Goal: Information Seeking & Learning: Understand process/instructions

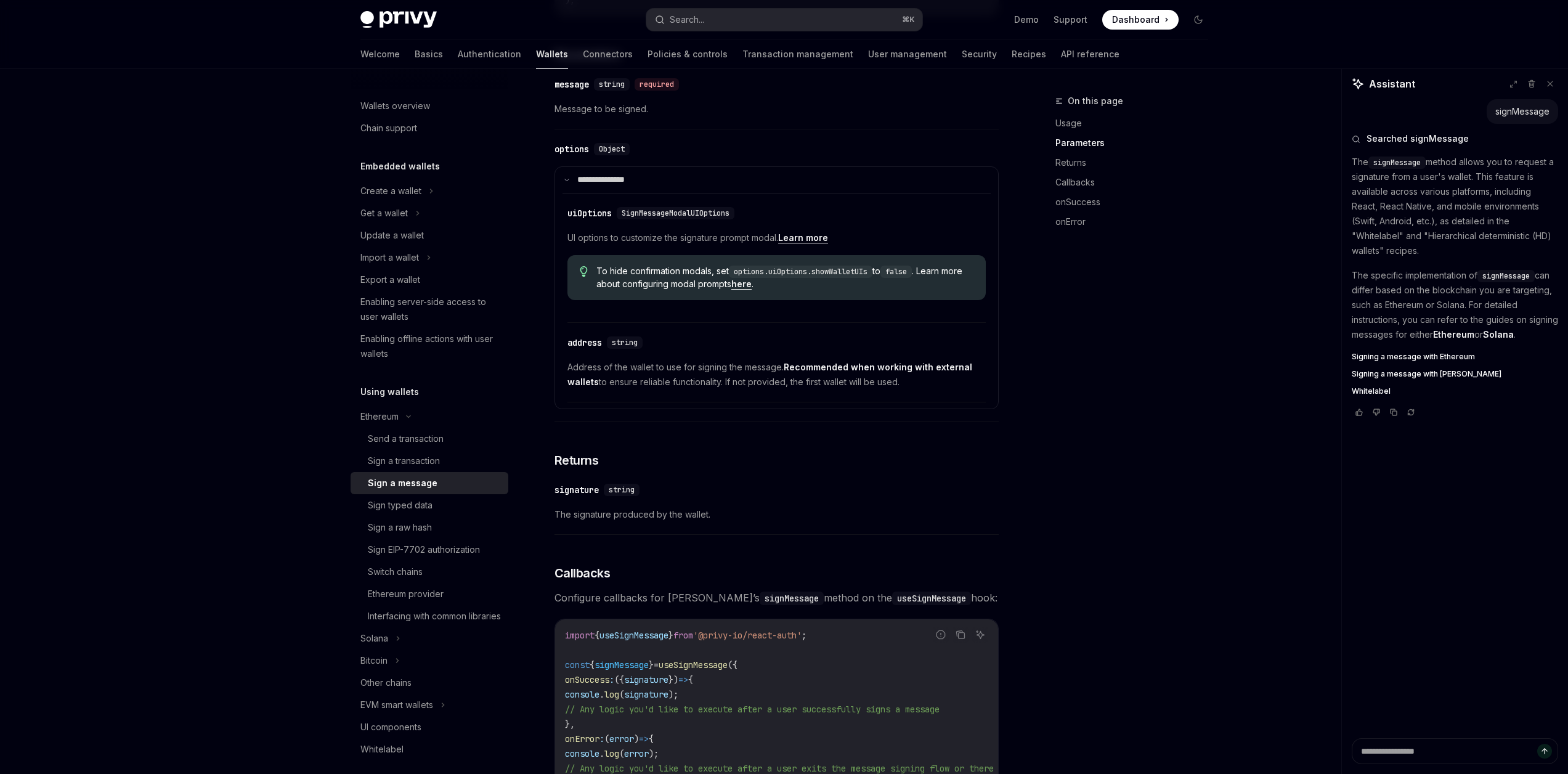
scroll to position [513, 0]
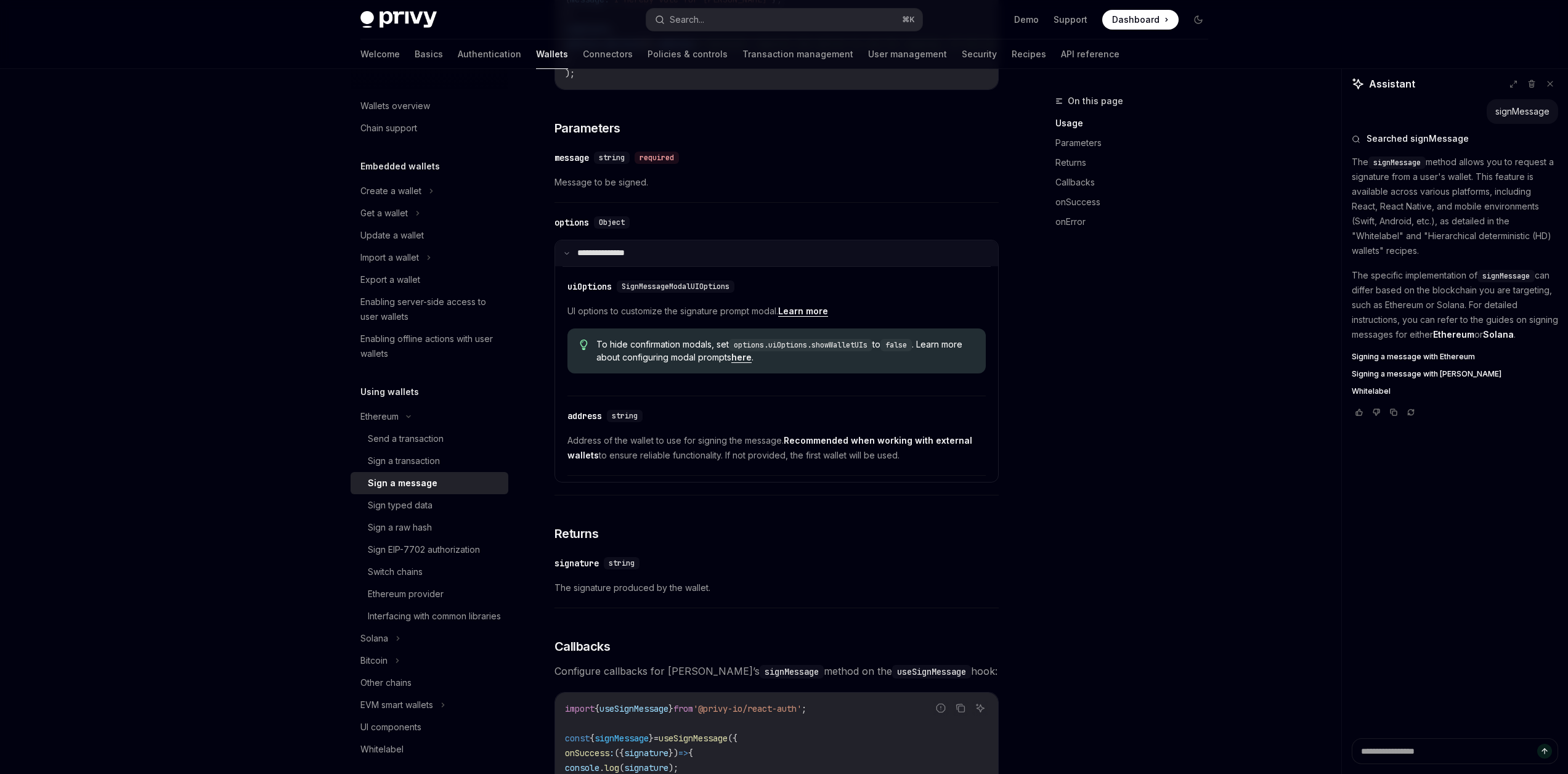
click at [563, 266] on summary "**********" at bounding box center [776, 253] width 443 height 26
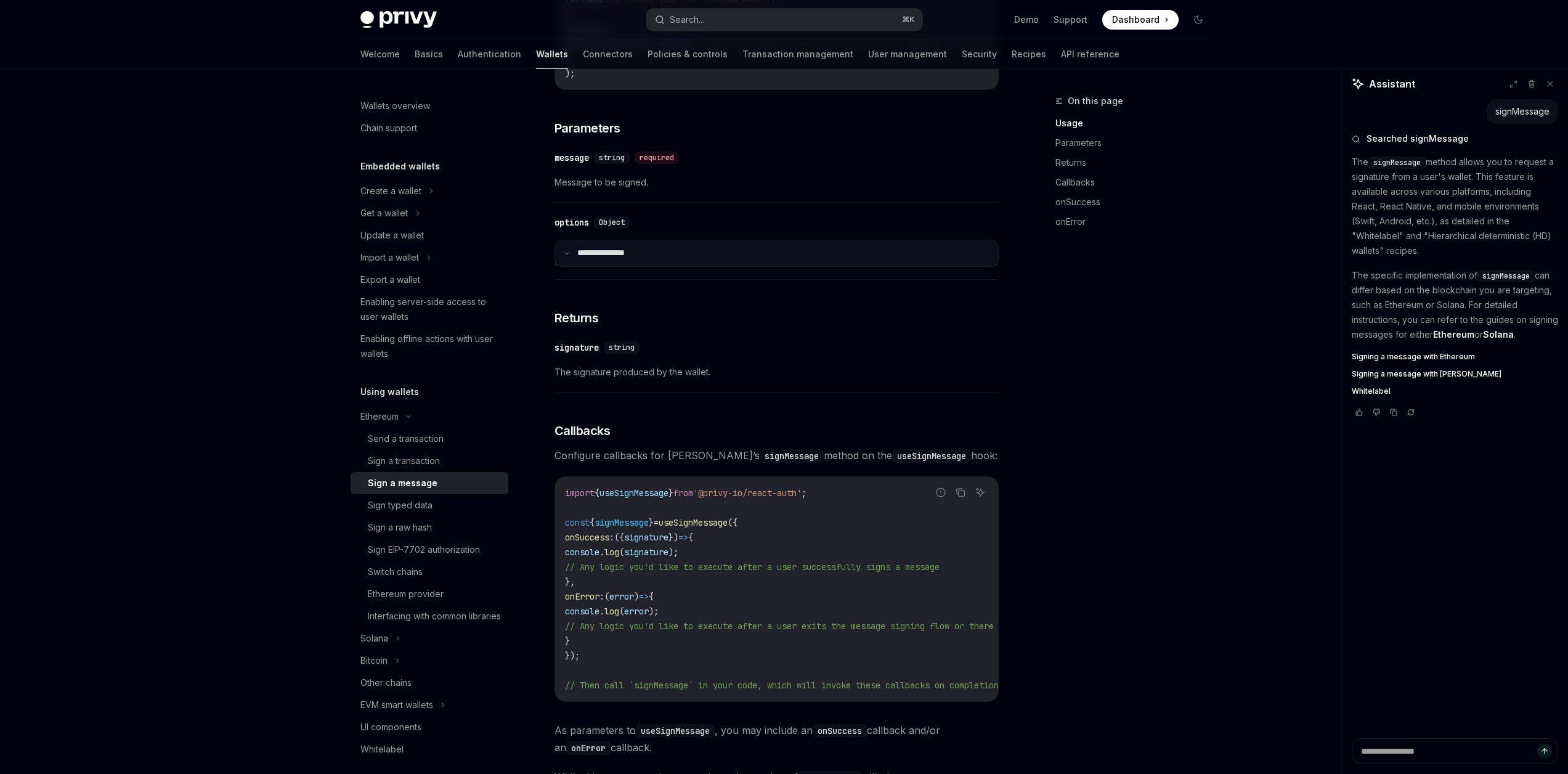
click at [564, 256] on icon at bounding box center [567, 253] width 6 height 6
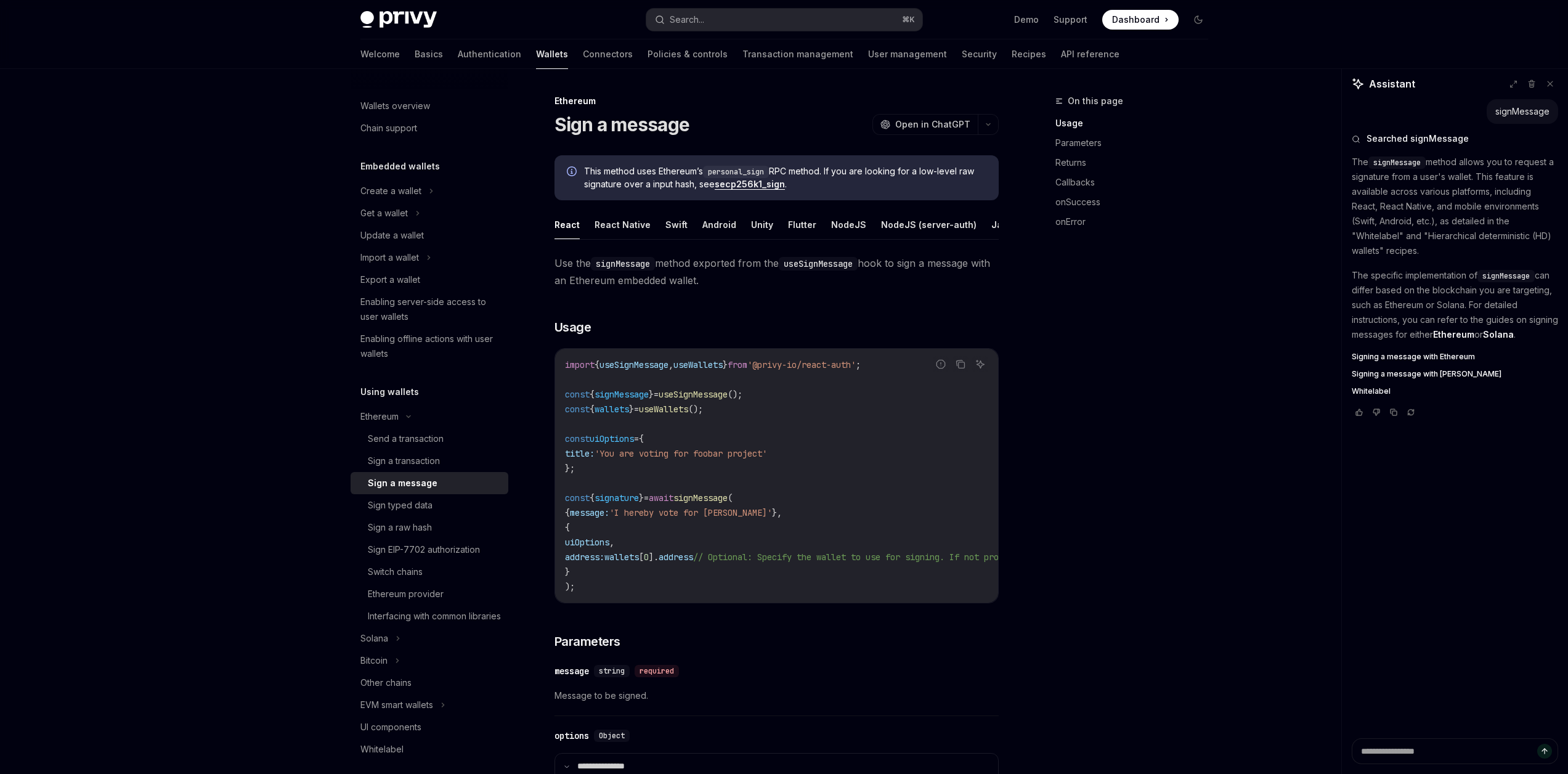
scroll to position [94, 0]
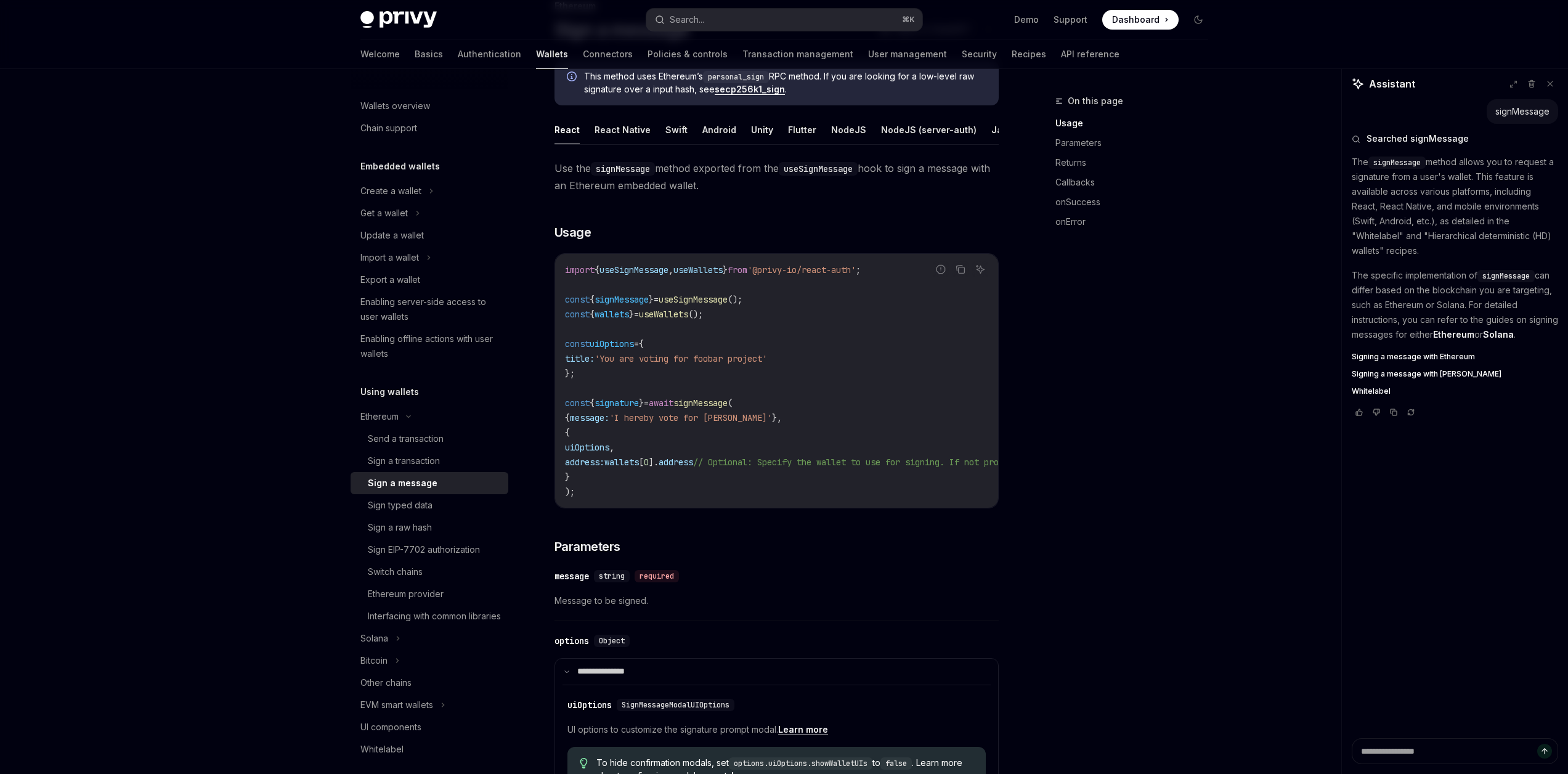
click at [601, 453] on span "uiOptions" at bounding box center [587, 447] width 45 height 11
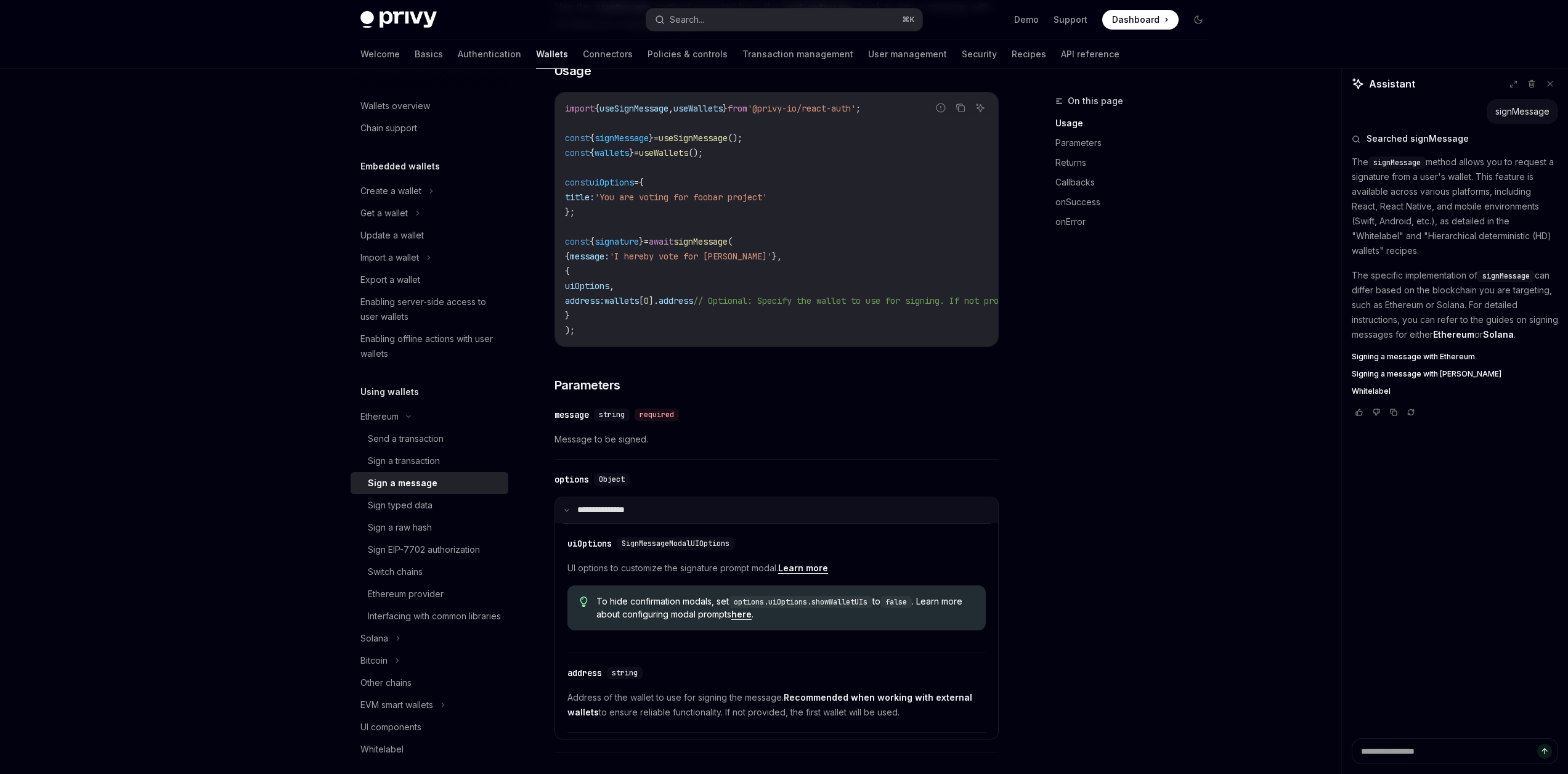
scroll to position [335, 0]
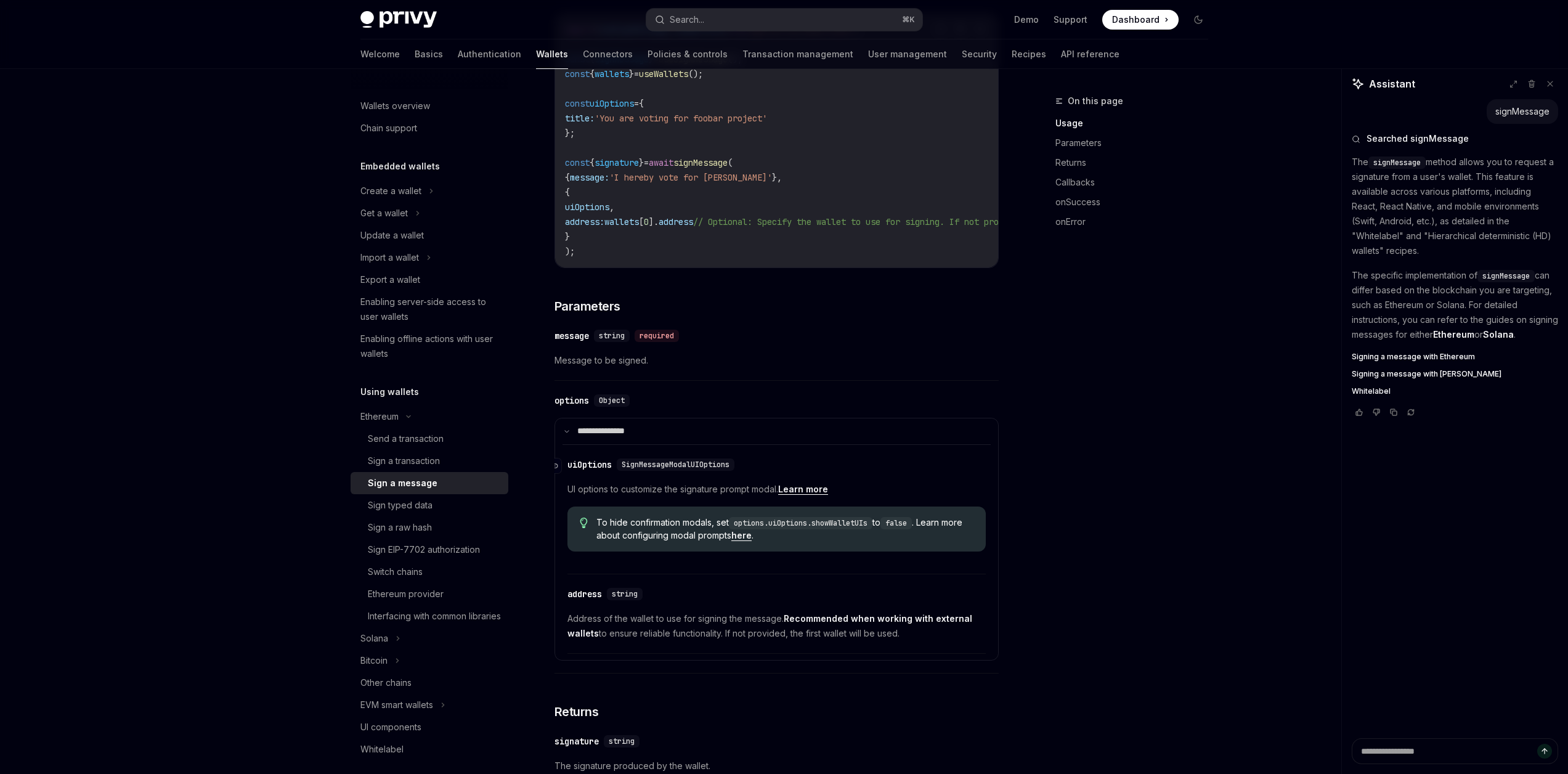
click at [710, 469] on span "SignMessageModalUIOptions" at bounding box center [675, 464] width 108 height 10
copy span "SignMessageModalUIOptions"
click at [804, 495] on link "Learn more" at bounding box center [803, 489] width 50 height 11
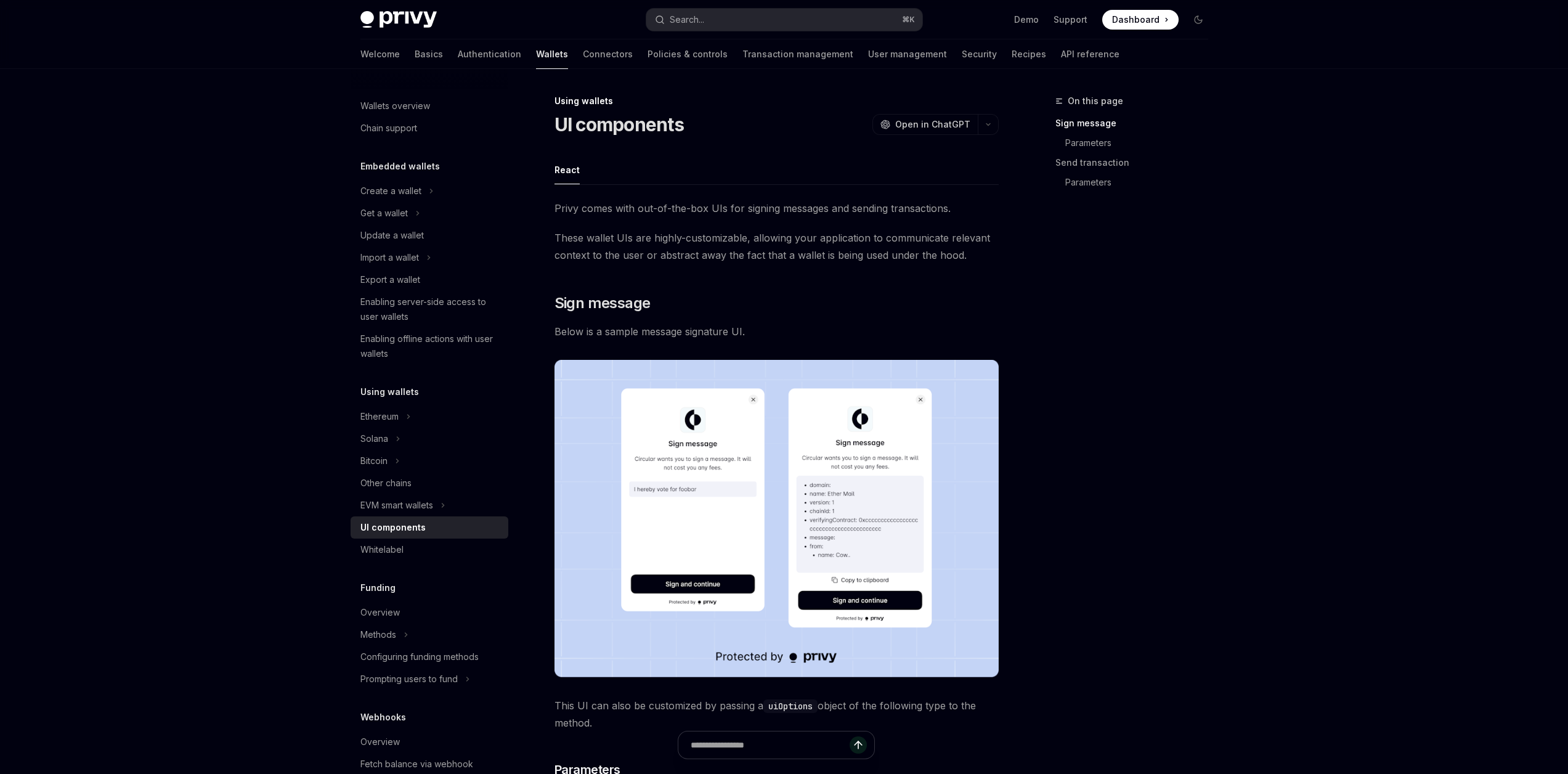
type textarea "*"
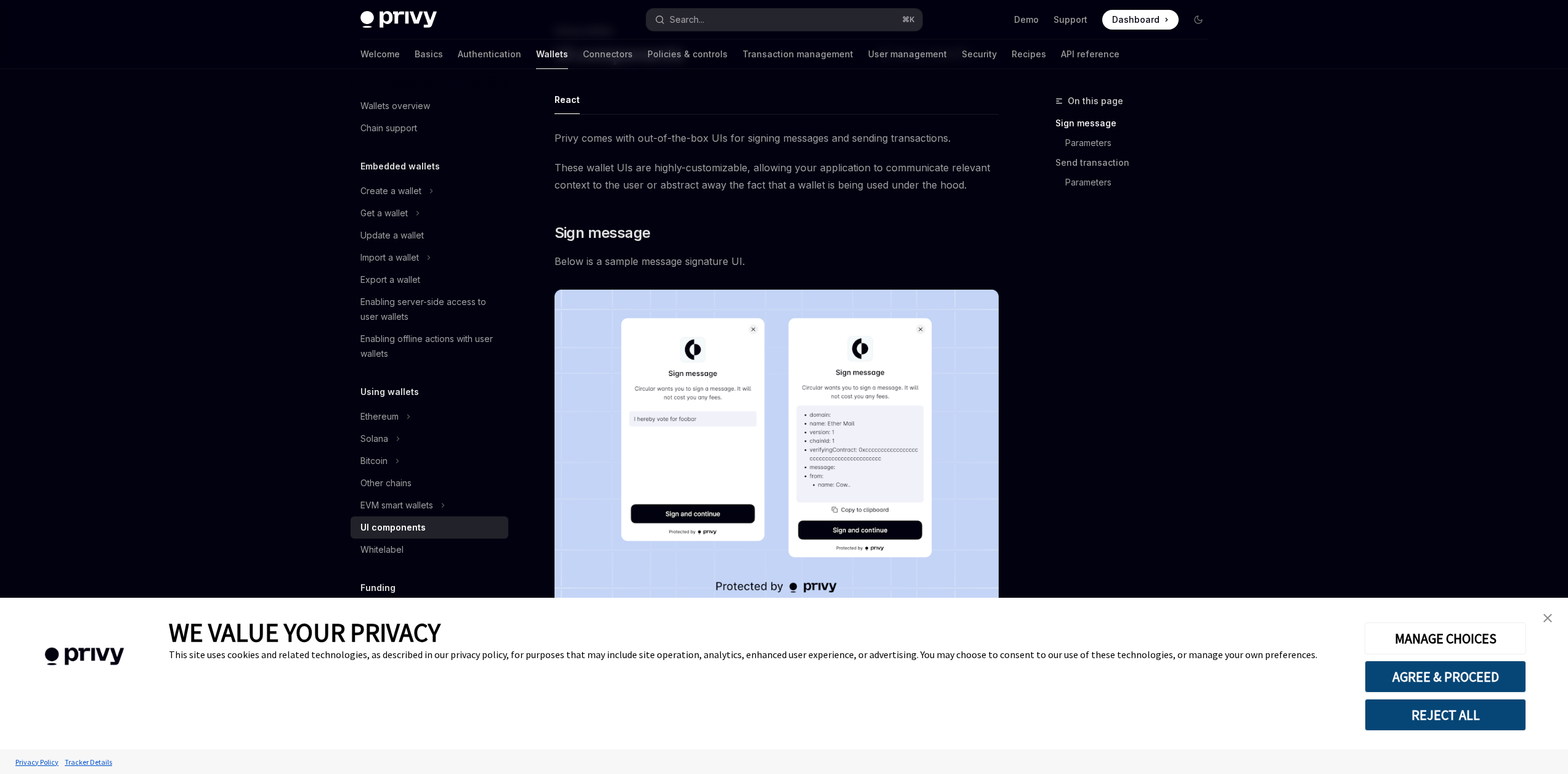
scroll to position [78, 0]
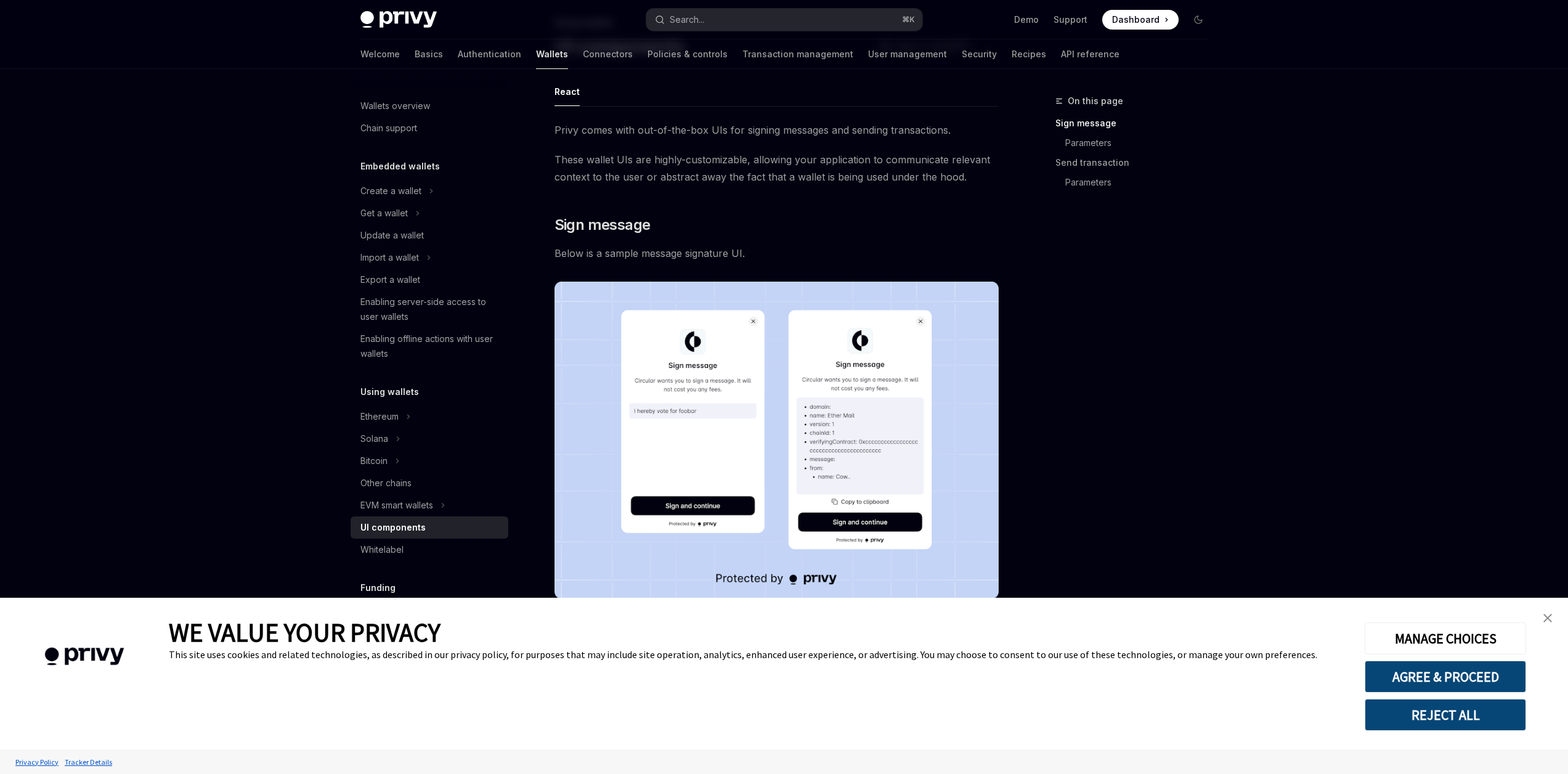
click at [1553, 617] on link "close banner" at bounding box center [1548, 617] width 24 height 24
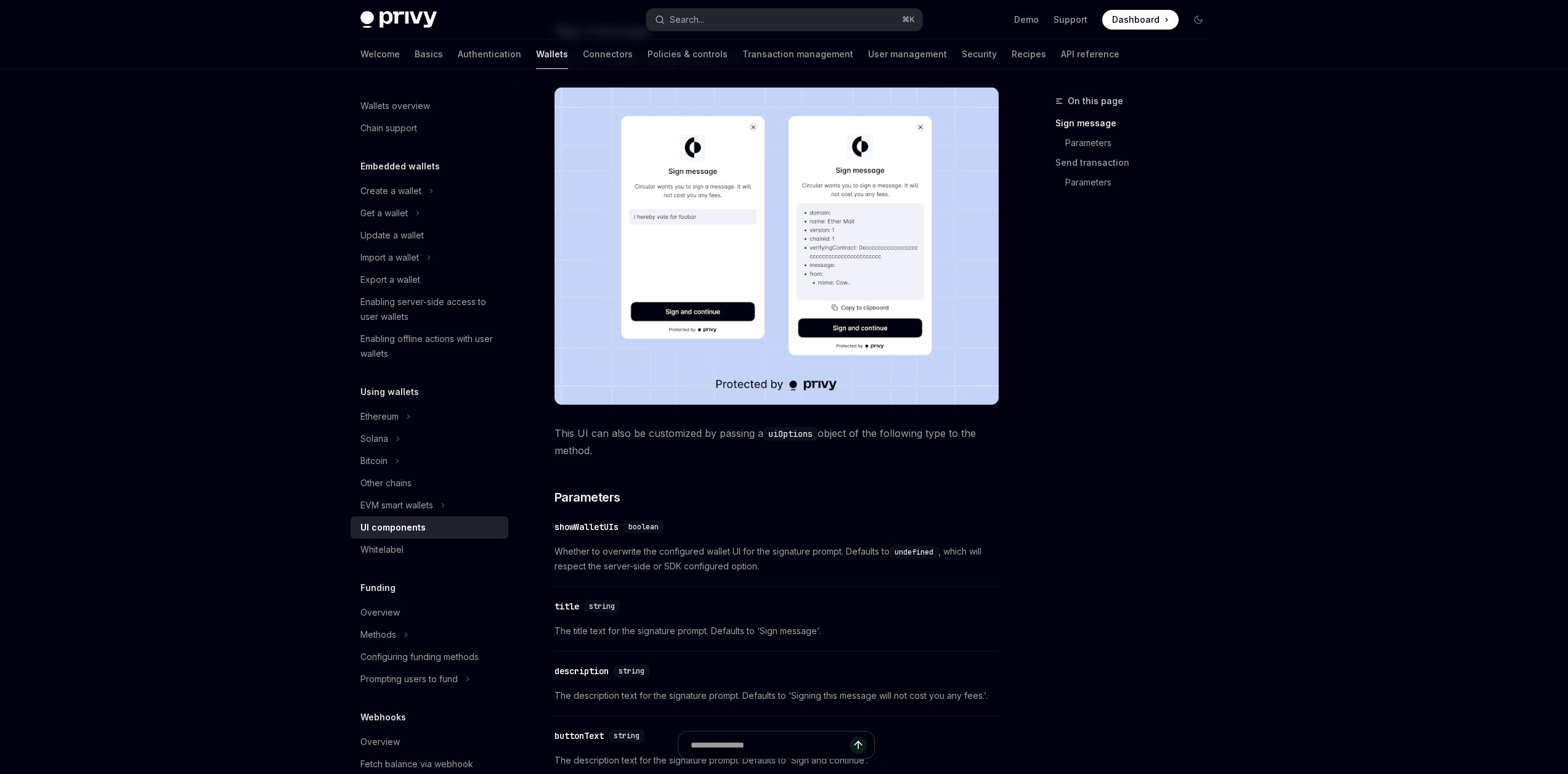
scroll to position [393, 0]
